Goal: Information Seeking & Learning: Learn about a topic

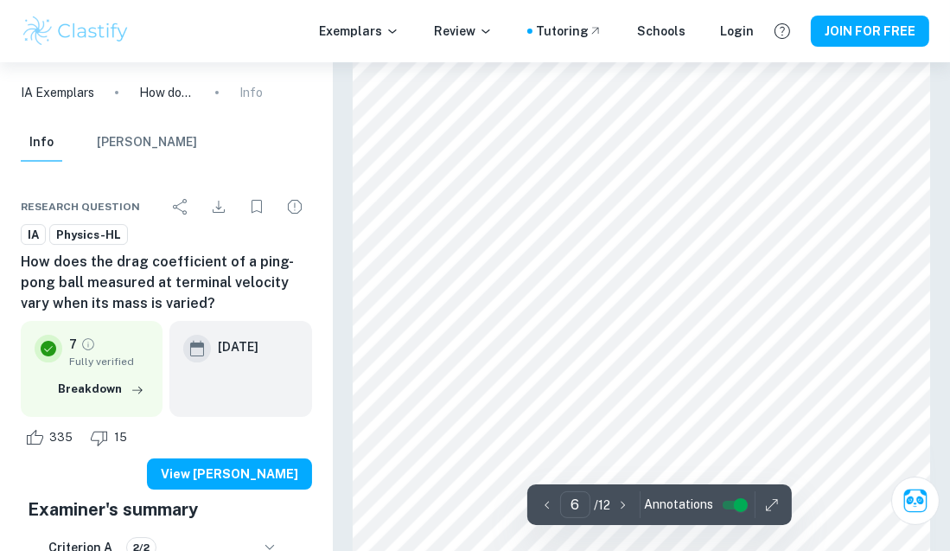
scroll to position [4525, 0]
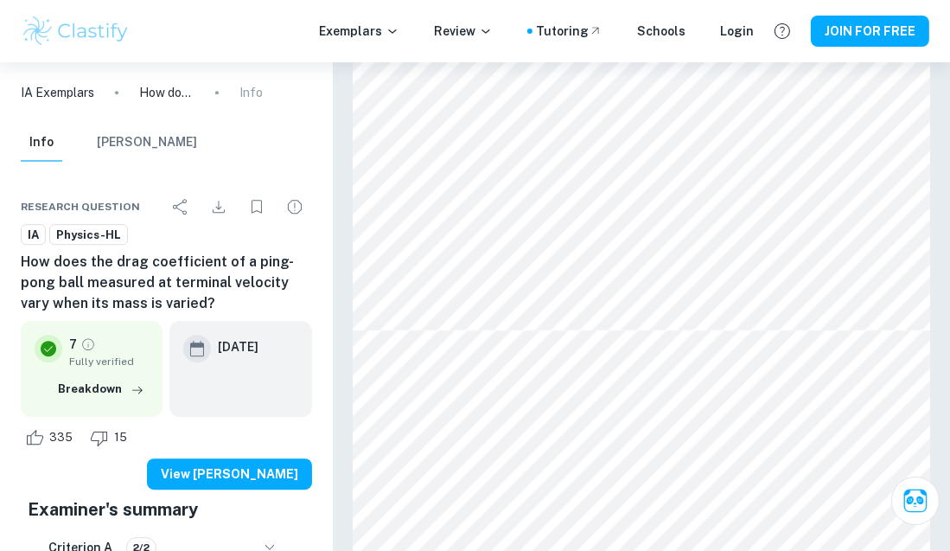
type input "6"
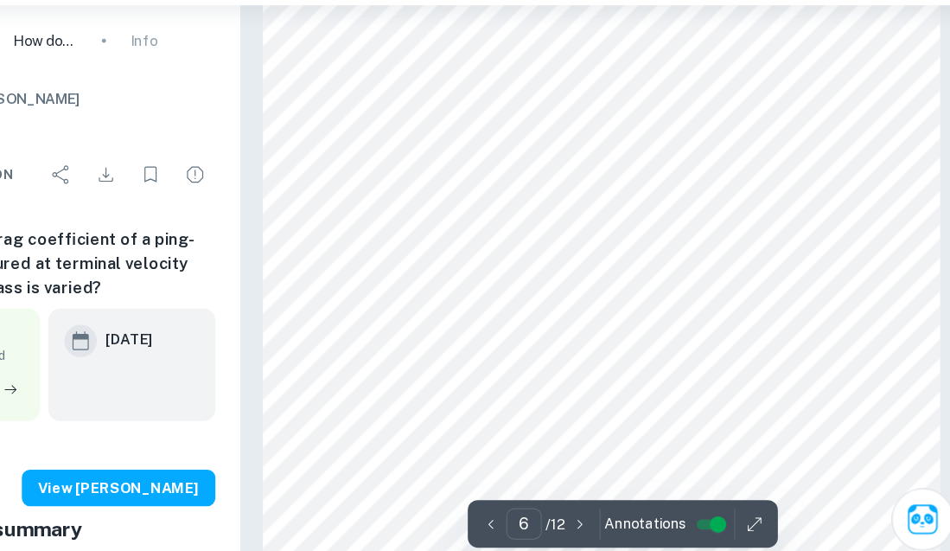
scroll to position [4565, 0]
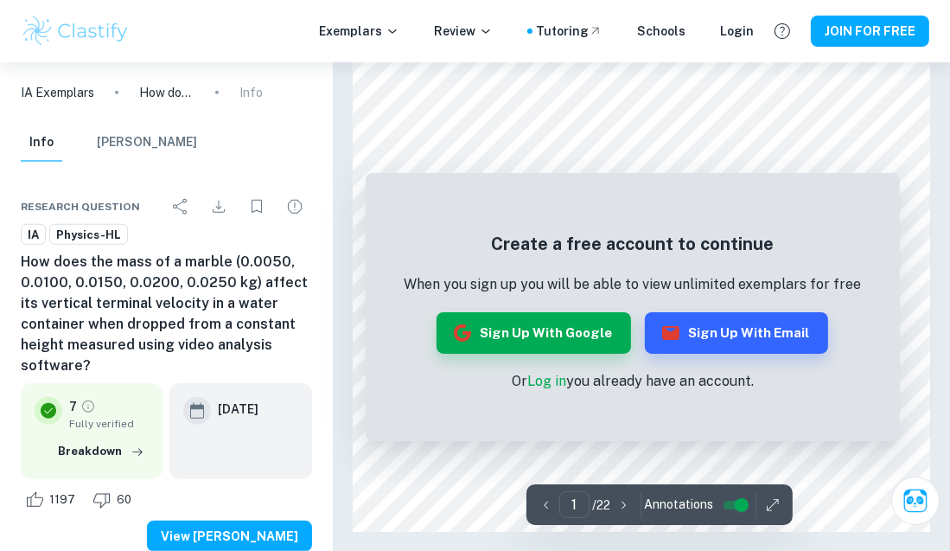
scroll to position [1290, 0]
